Goal: Transaction & Acquisition: Book appointment/travel/reservation

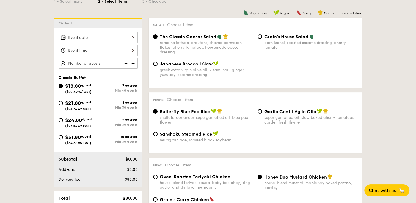
scroll to position [82, 0]
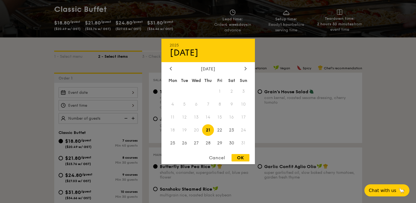
click at [132, 93] on div "2025 Aug [DATE] Tue Wed Thu Fri Sat Sun 1 2 3 4 5 6 7 8 9 10 11 12 13 14 15 16 …" at bounding box center [98, 92] width 79 height 11
click at [208, 128] on span "21" at bounding box center [208, 130] width 12 height 12
click at [237, 158] on div "OK" at bounding box center [240, 157] width 18 height 7
type input "[DATE]"
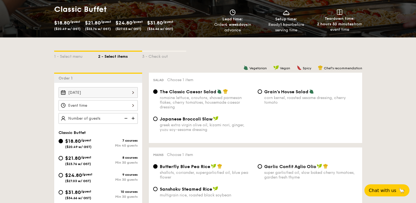
click at [132, 105] on div at bounding box center [98, 105] width 79 height 11
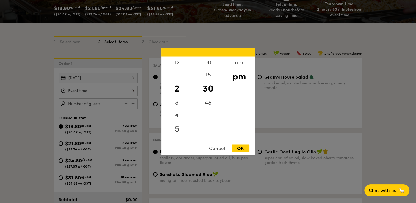
scroll to position [110, 0]
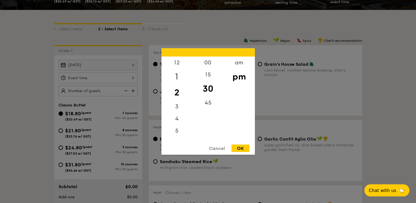
click at [178, 76] on div "1" at bounding box center [176, 77] width 31 height 16
click at [204, 77] on div "15" at bounding box center [207, 77] width 31 height 16
click at [134, 81] on div at bounding box center [208, 101] width 416 height 203
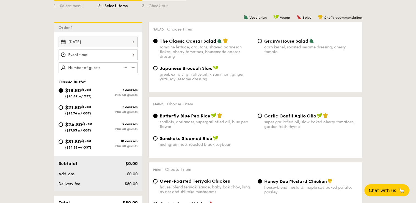
scroll to position [82, 0]
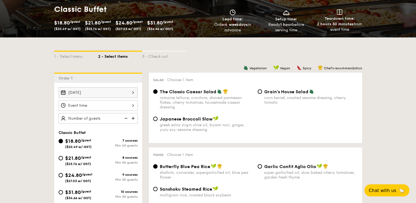
click at [122, 24] on span "$24.80" at bounding box center [123, 23] width 17 height 6
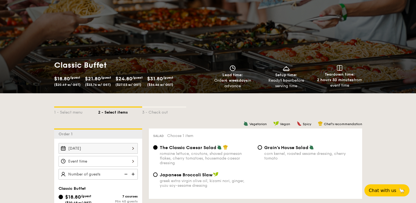
scroll to position [0, 0]
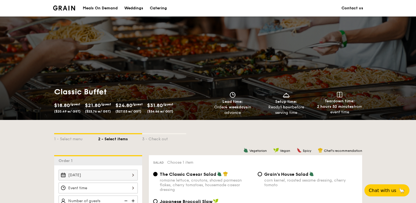
click at [158, 7] on div "Catering" at bounding box center [158, 8] width 17 height 16
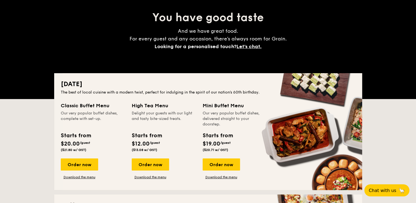
scroll to position [82, 0]
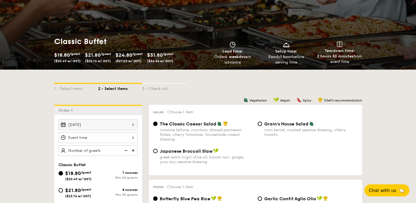
scroll to position [55, 0]
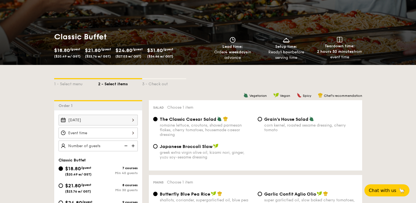
click at [132, 51] on span "$24.80" at bounding box center [123, 50] width 17 height 6
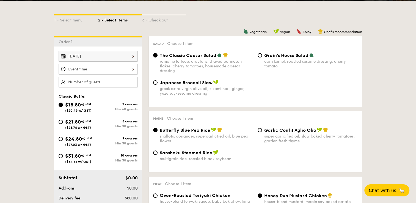
scroll to position [0, 0]
